Goal: Find contact information: Find contact information

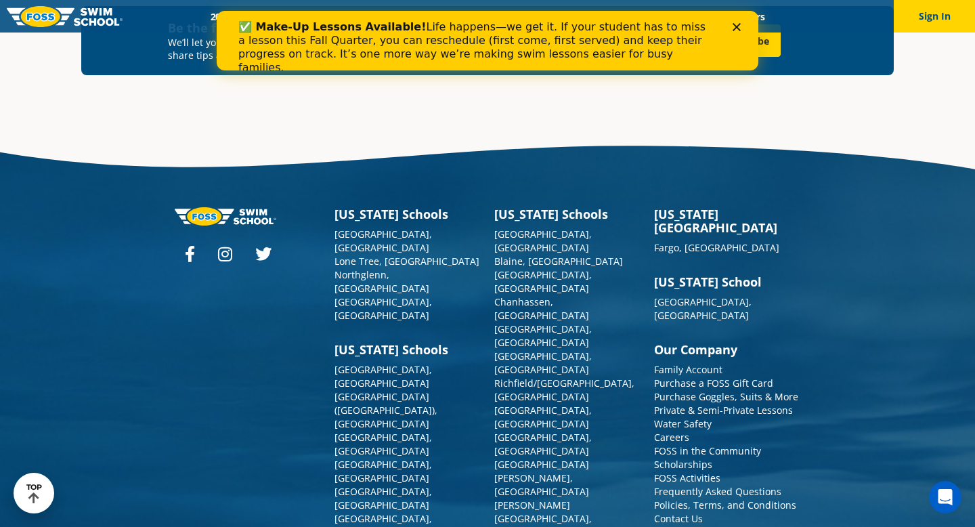
scroll to position [4834, 0]
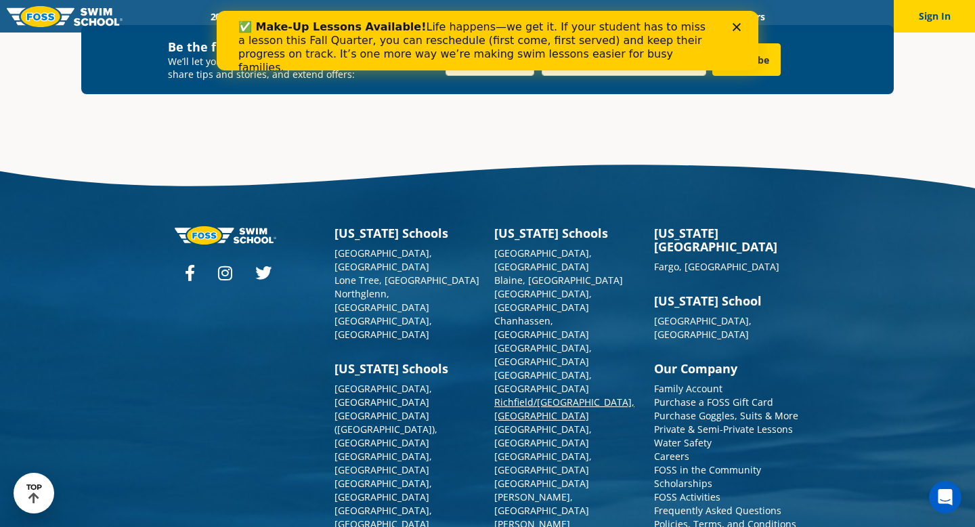
click at [554, 395] on link "Richfield/[GEOGRAPHIC_DATA], [GEOGRAPHIC_DATA]" at bounding box center [564, 408] width 140 height 26
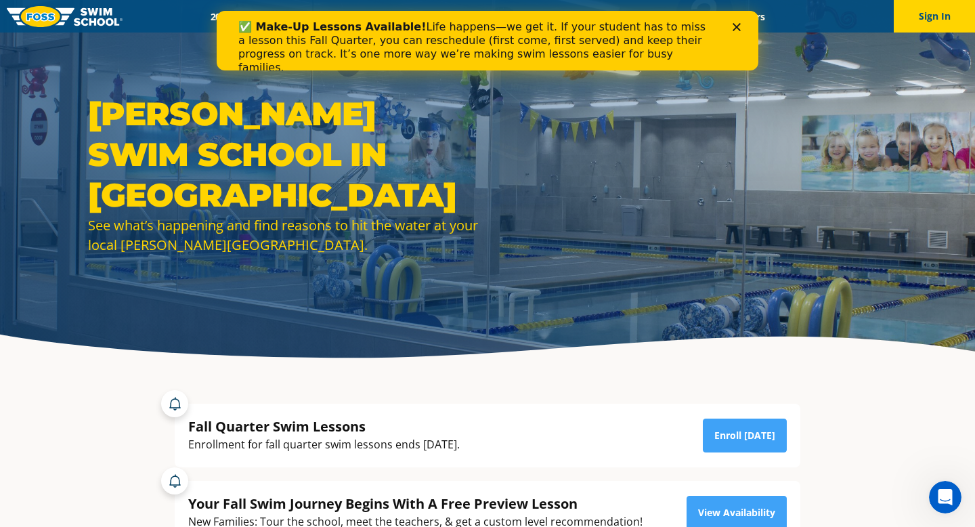
click at [736, 18] on div "✅ Make-Up Lessons Available! Life happens—we get it. If your student has to mis…" at bounding box center [487, 47] width 498 height 62
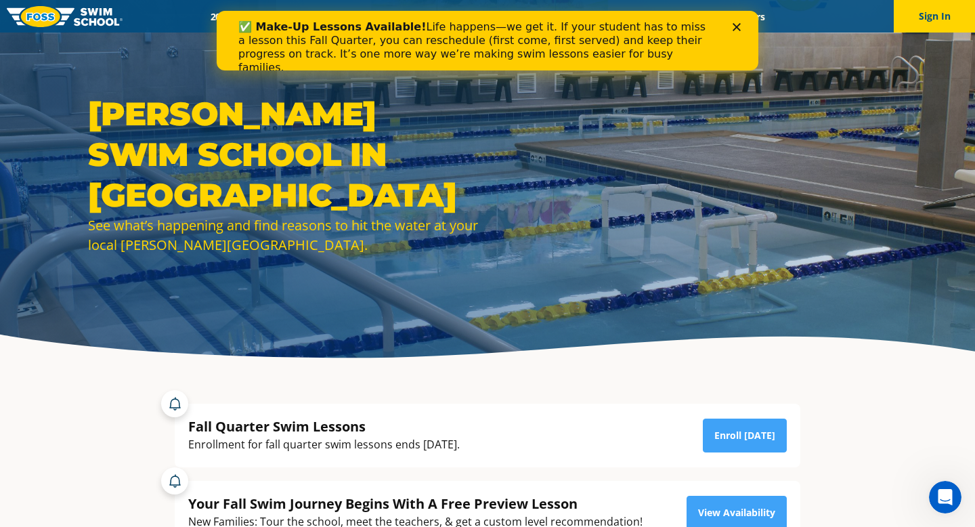
click at [734, 27] on icon "Close" at bounding box center [736, 27] width 8 height 8
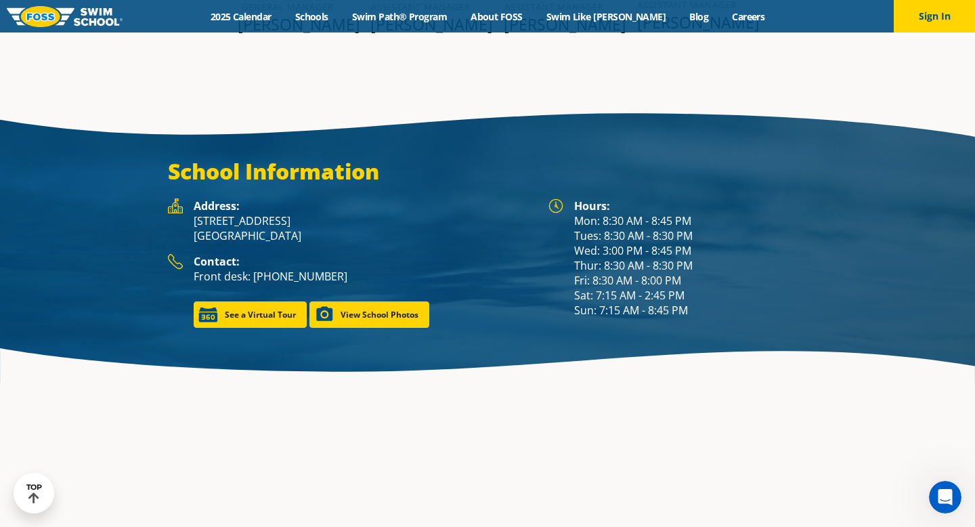
scroll to position [1844, 0]
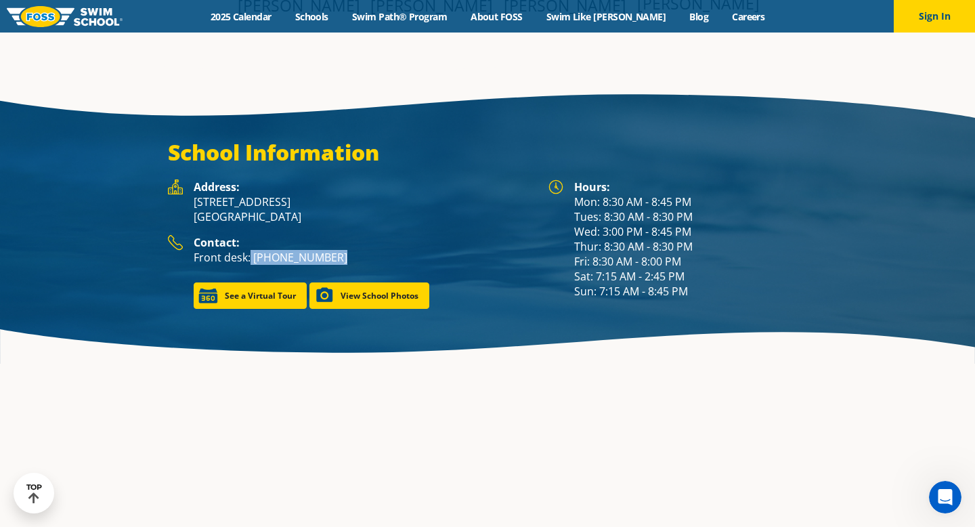
drag, startPoint x: 335, startPoint y: 238, endPoint x: 251, endPoint y: 242, distance: 84.1
click at [251, 250] on p "Front desk: [PHONE_NUMBER]" at bounding box center [364, 257] width 341 height 15
copy p "(952) 592-3677"
